Goal: Transaction & Acquisition: Purchase product/service

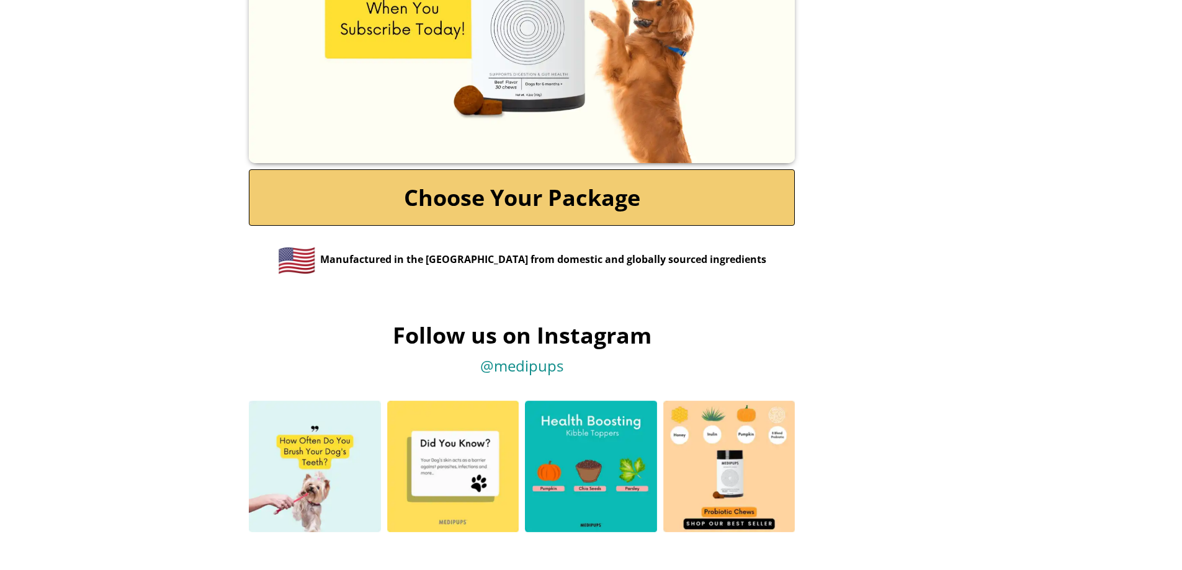
scroll to position [5928, 0]
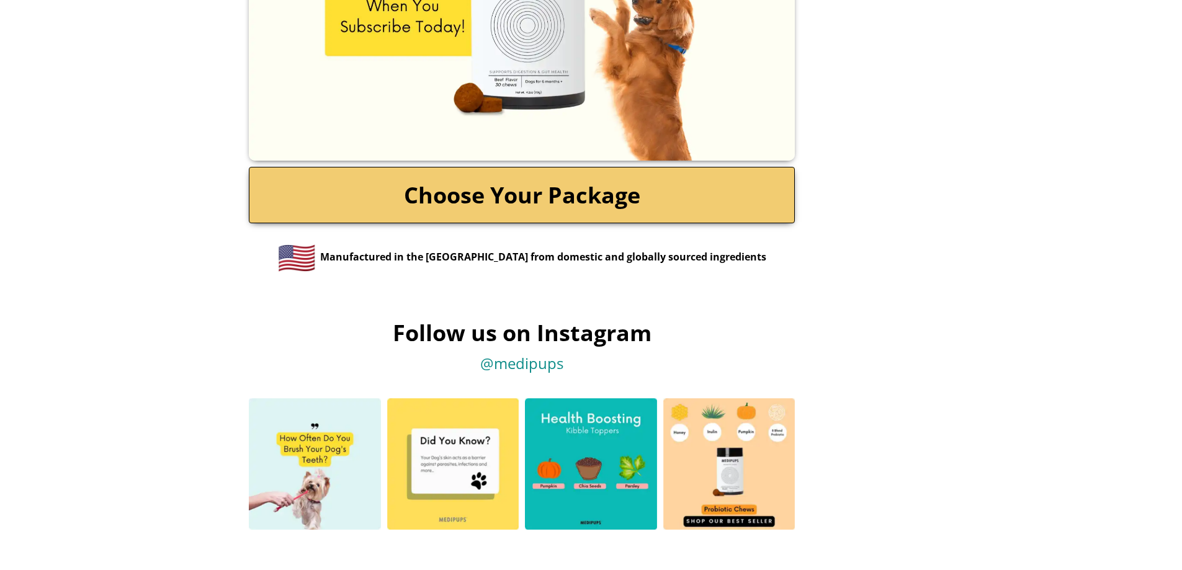
click at [633, 174] on link "Choose Your Package" at bounding box center [522, 195] width 546 height 56
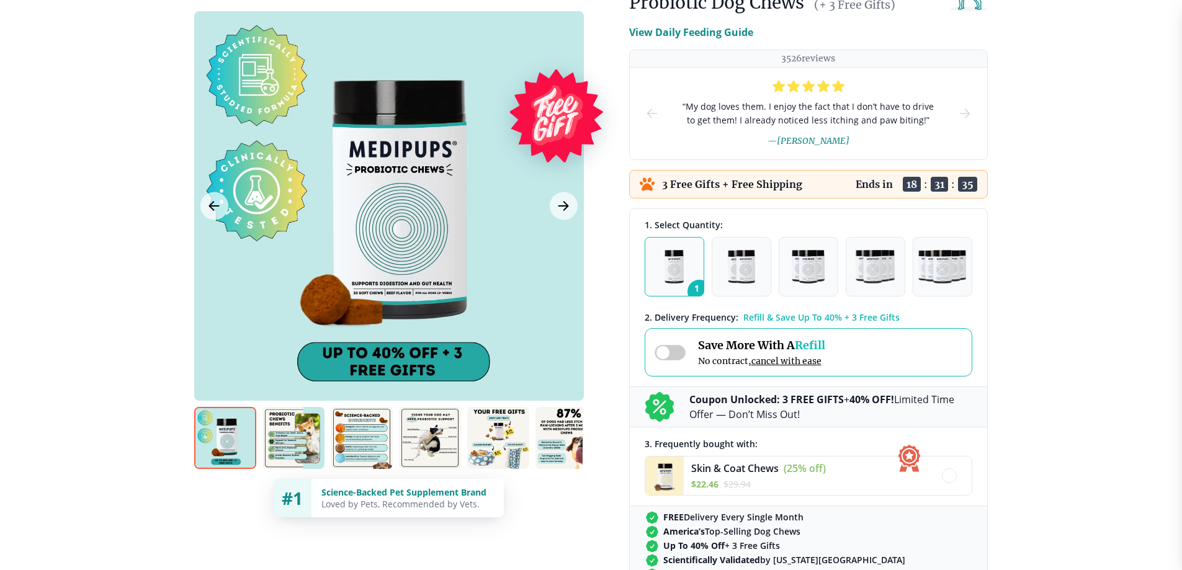
scroll to position [124, 0]
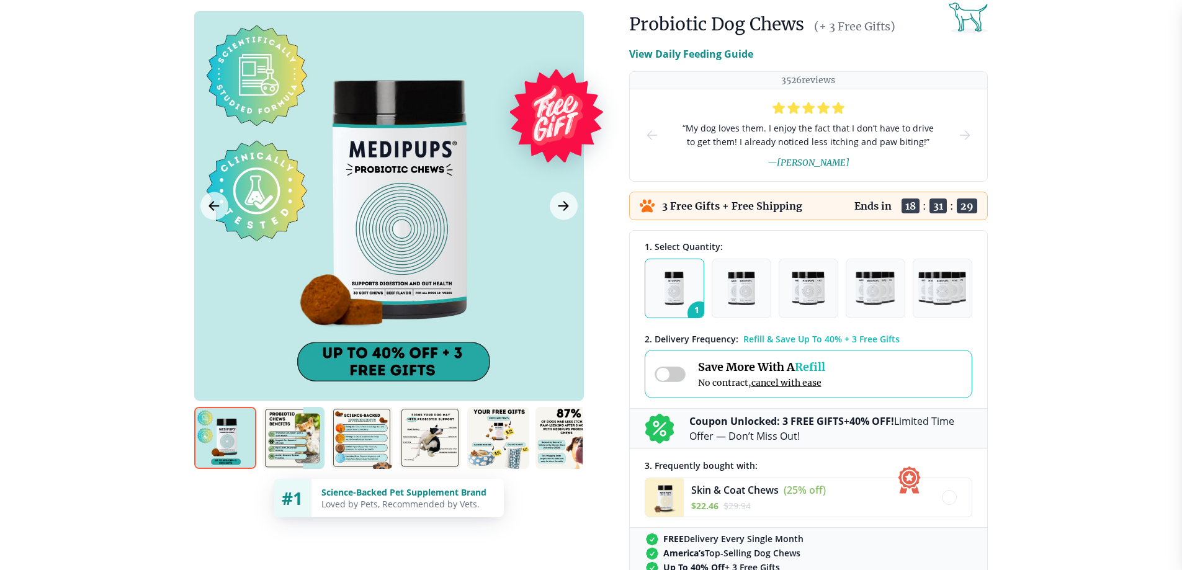
click at [738, 50] on p "View Daily Feeding Guide" at bounding box center [691, 54] width 124 height 15
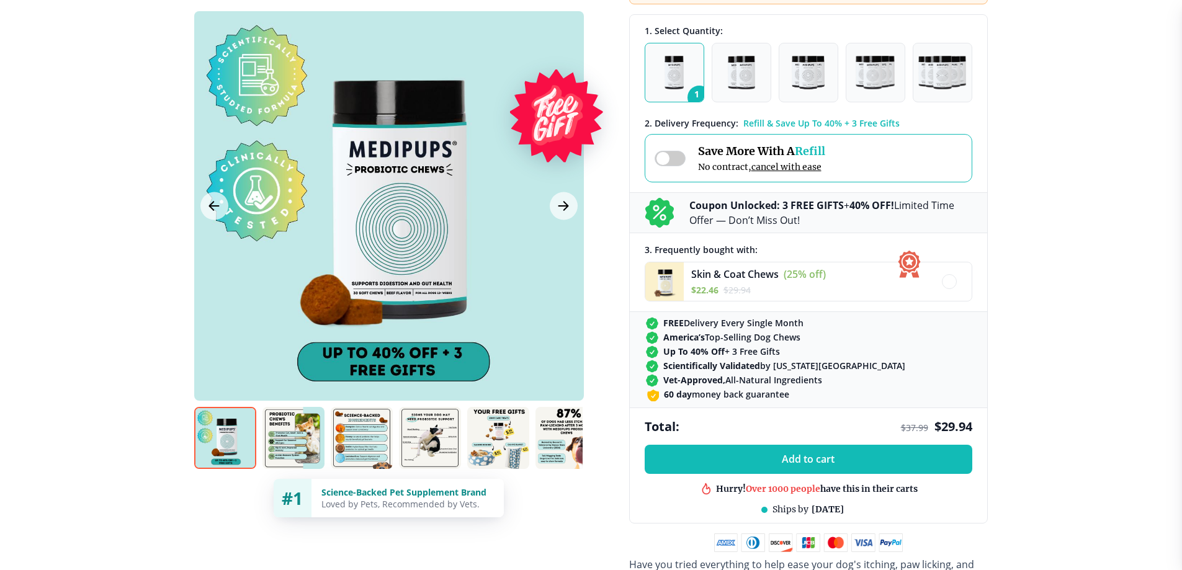
scroll to position [745, 0]
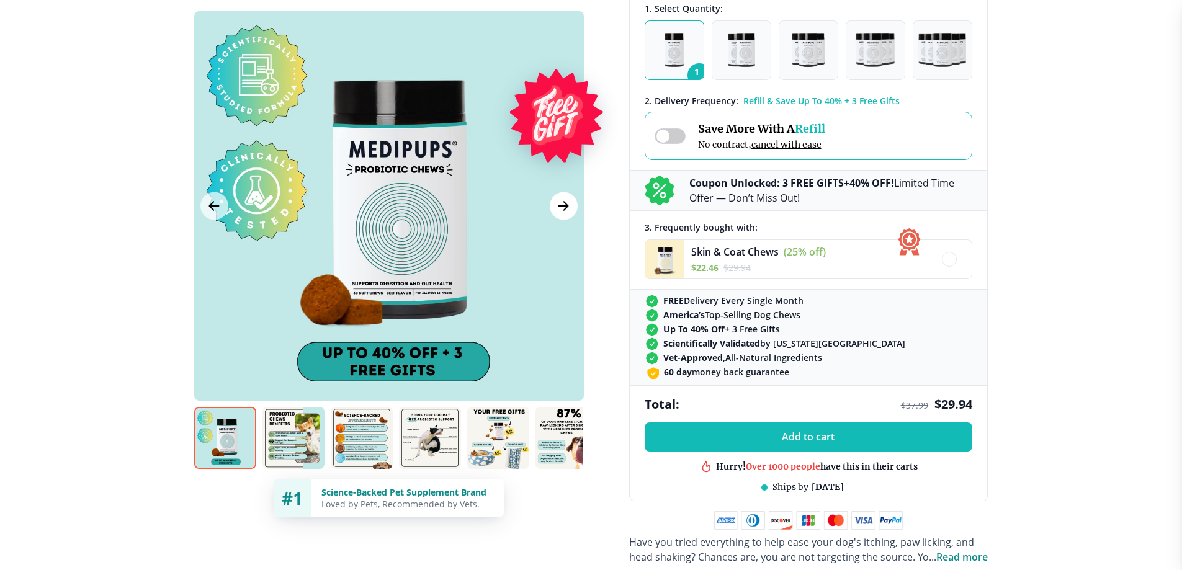
click at [563, 200] on icon "Next Image" at bounding box center [563, 207] width 15 height 16
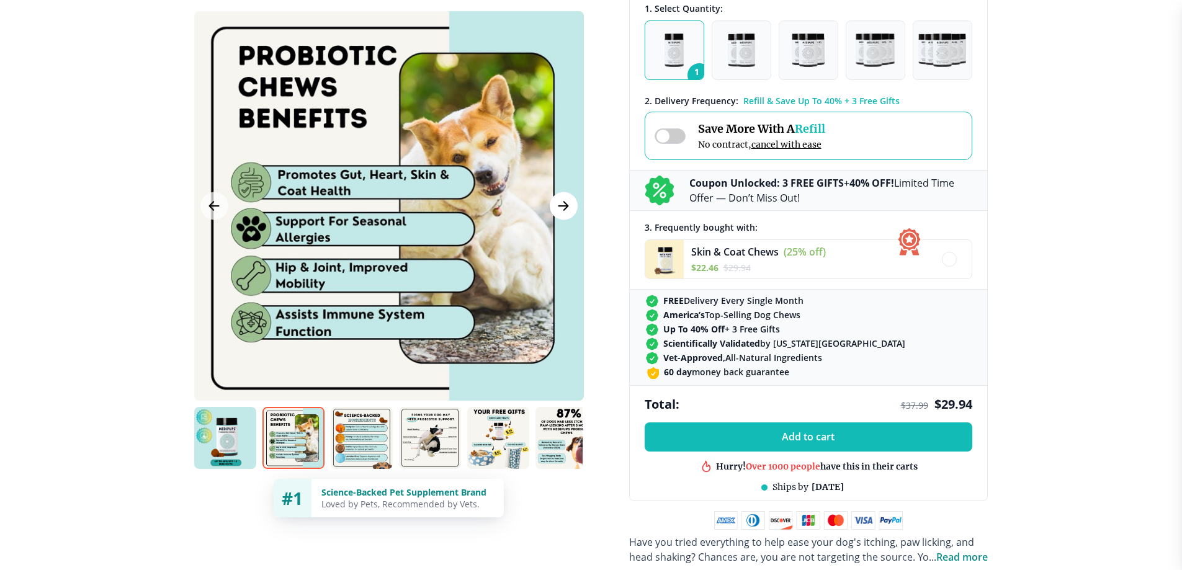
click at [562, 205] on icon "Next Image" at bounding box center [563, 207] width 15 height 16
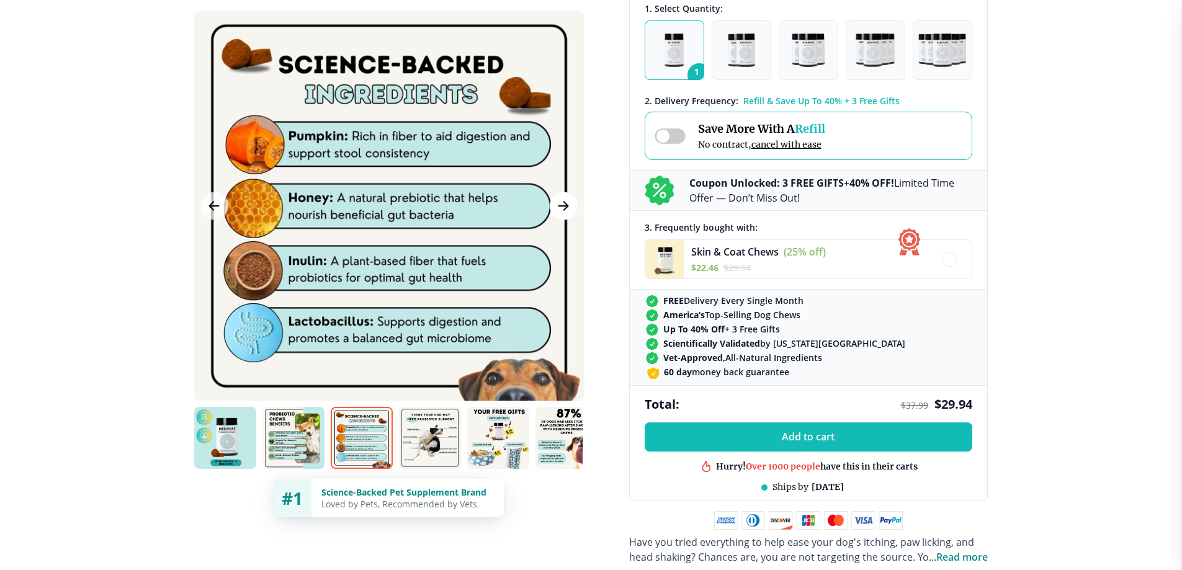
click at [562, 205] on icon "Next Image" at bounding box center [563, 207] width 15 height 16
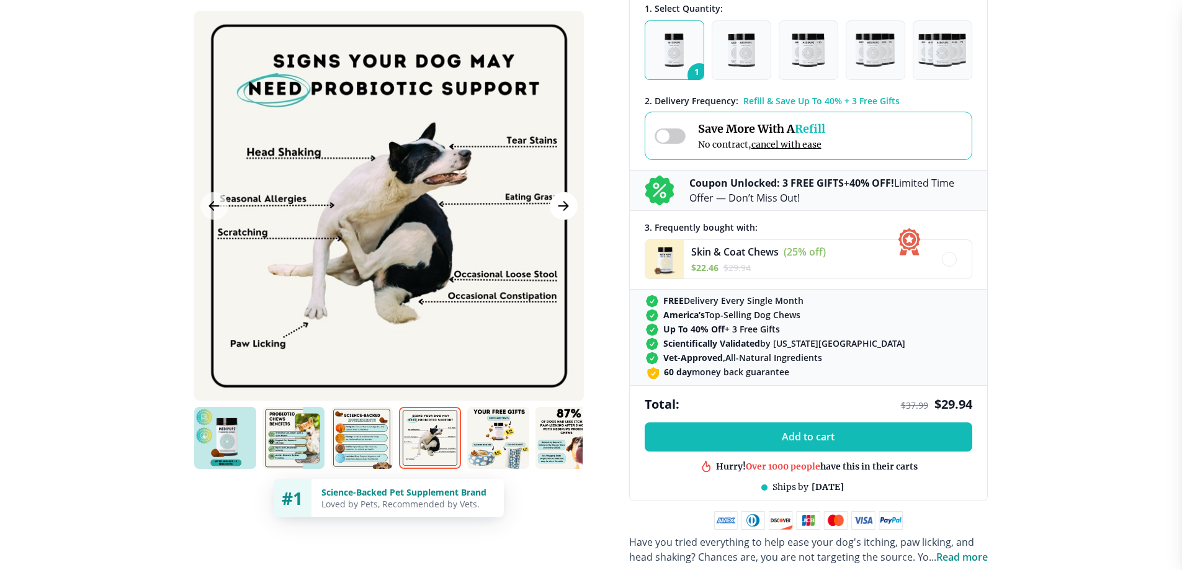
click at [562, 205] on icon "Next Image" at bounding box center [563, 207] width 15 height 16
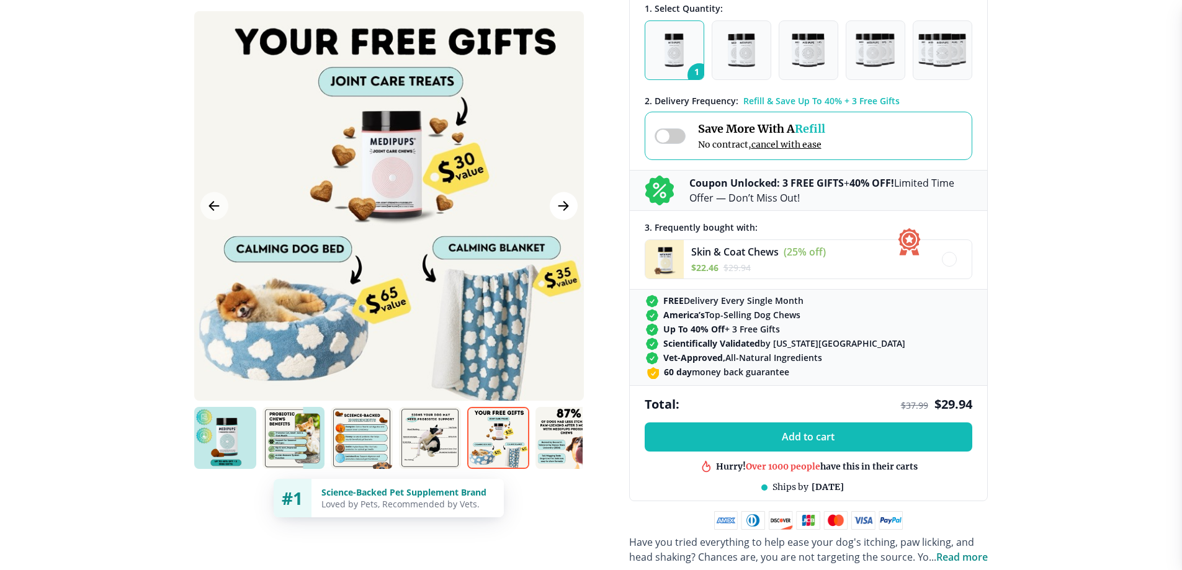
click at [566, 199] on icon "Next Image" at bounding box center [563, 207] width 15 height 16
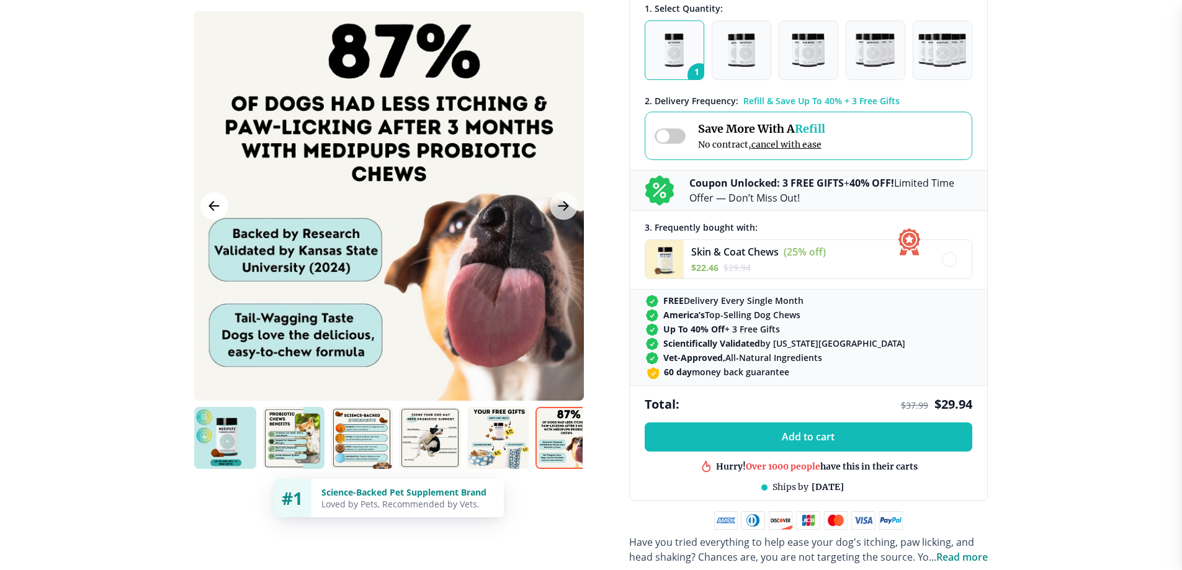
click at [220, 201] on icon "Previous Image" at bounding box center [214, 207] width 15 height 16
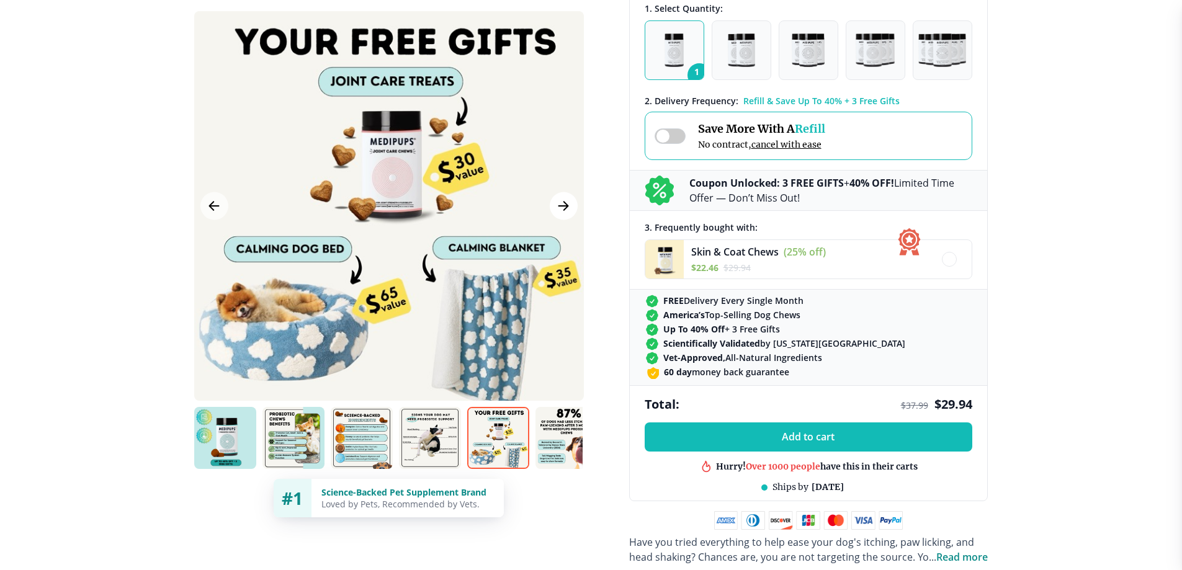
click at [558, 199] on icon "Next Image" at bounding box center [563, 207] width 15 height 16
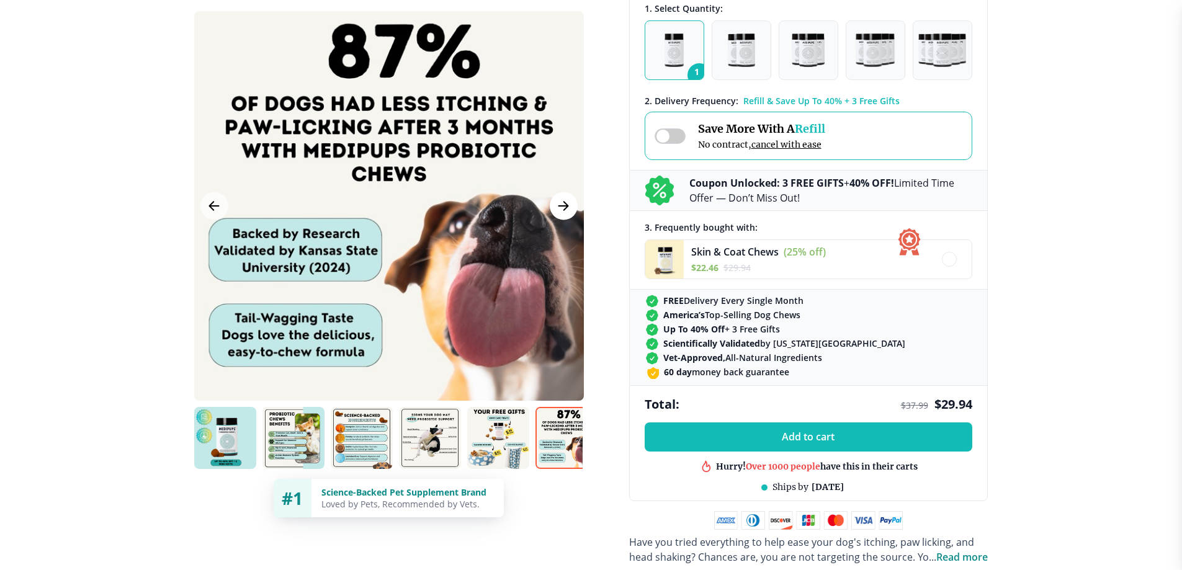
click at [565, 203] on icon "Next Image" at bounding box center [563, 206] width 9 height 9
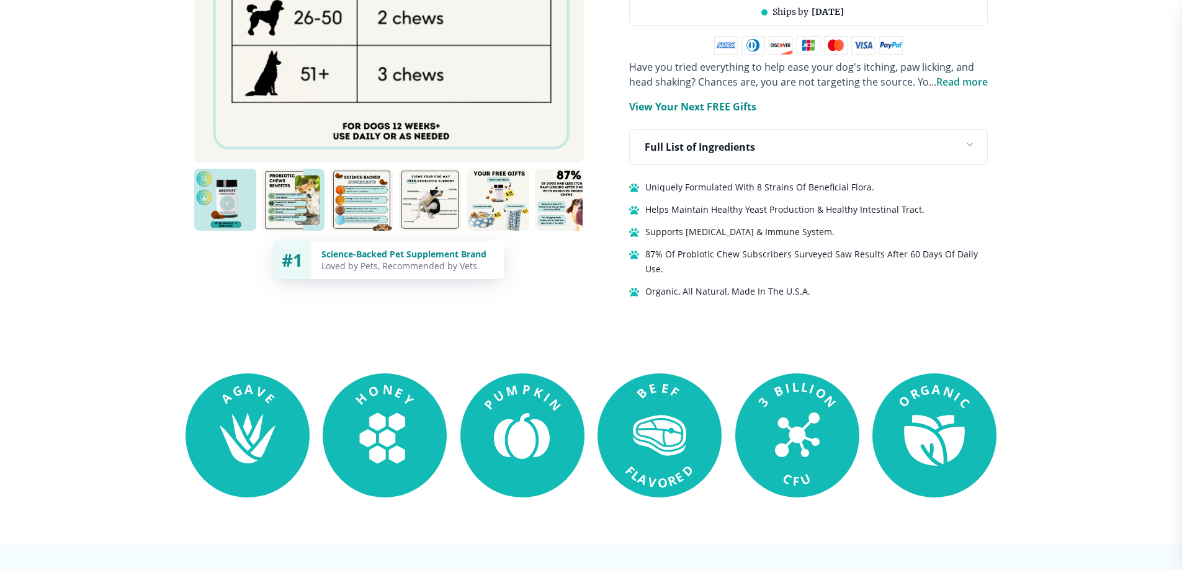
scroll to position [1427, 0]
